Goal: Task Accomplishment & Management: Use online tool/utility

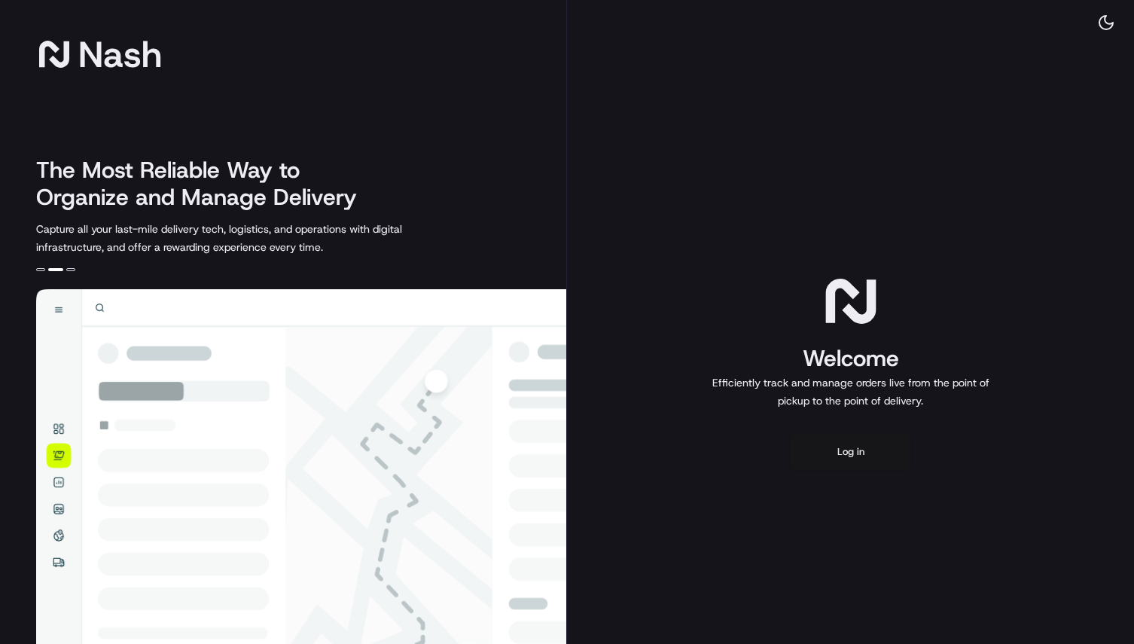
click at [845, 452] on button "Log in" at bounding box center [850, 452] width 120 height 36
